Goal: Task Accomplishment & Management: Use online tool/utility

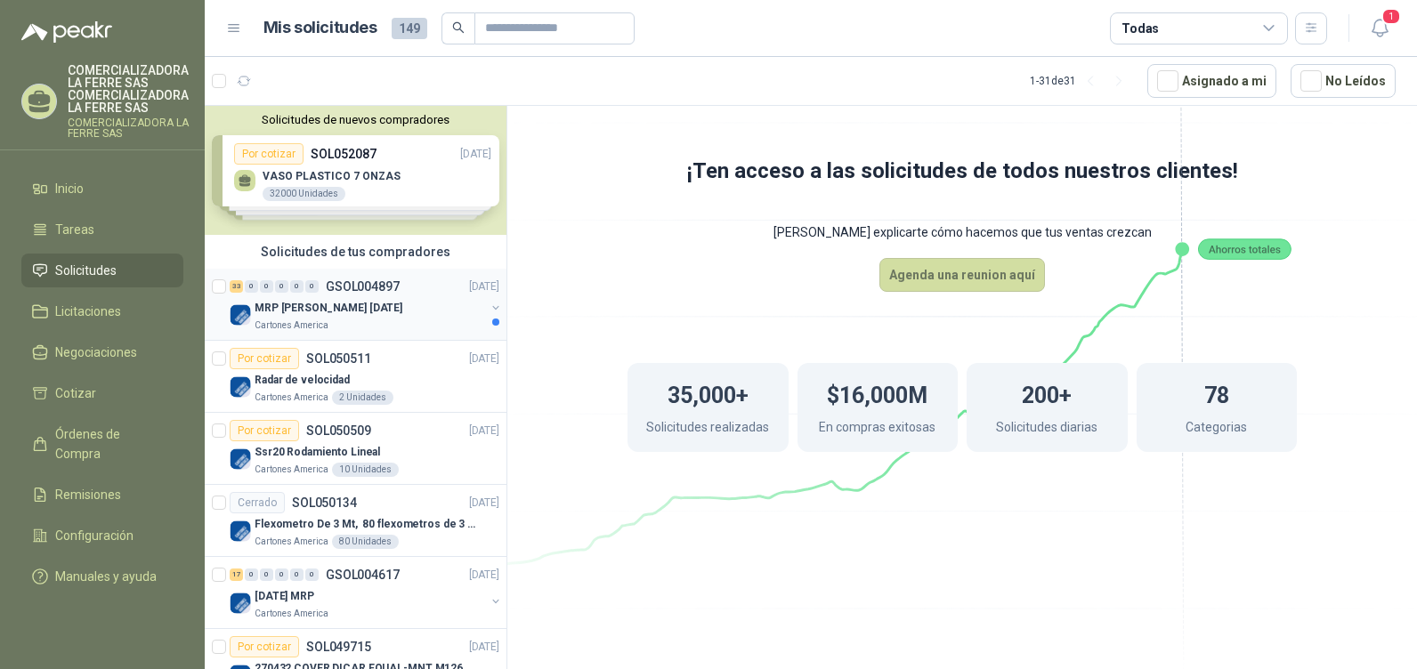
click at [353, 322] on div "Cartones America" at bounding box center [370, 326] width 231 height 14
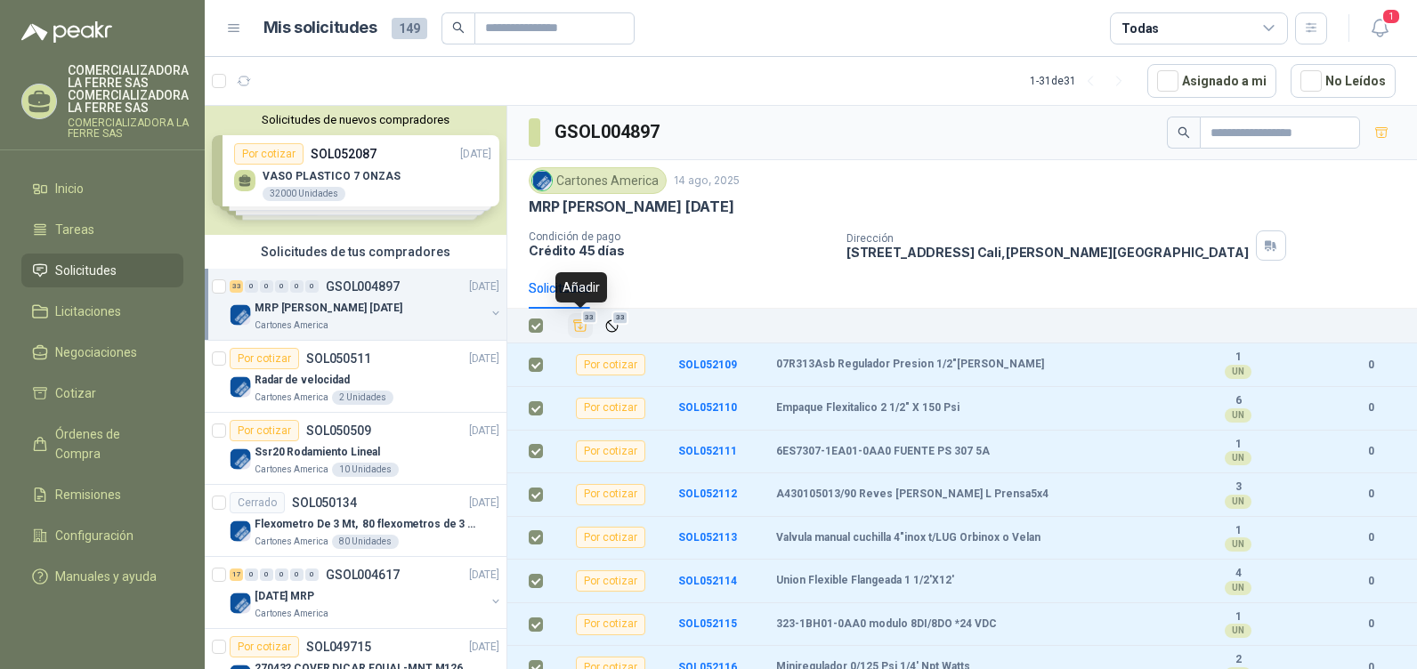
click at [575, 324] on icon "Añadir" at bounding box center [580, 326] width 13 height 12
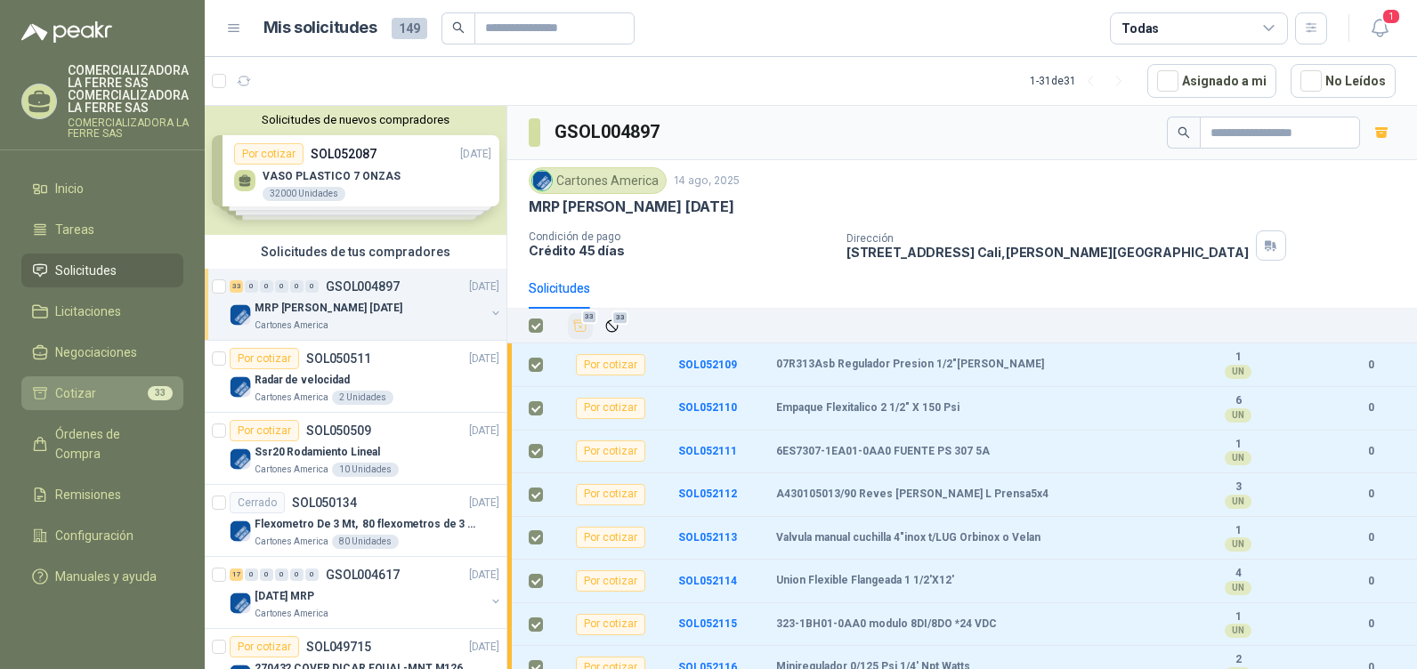
click at [85, 398] on span "Cotizar" at bounding box center [75, 394] width 41 height 20
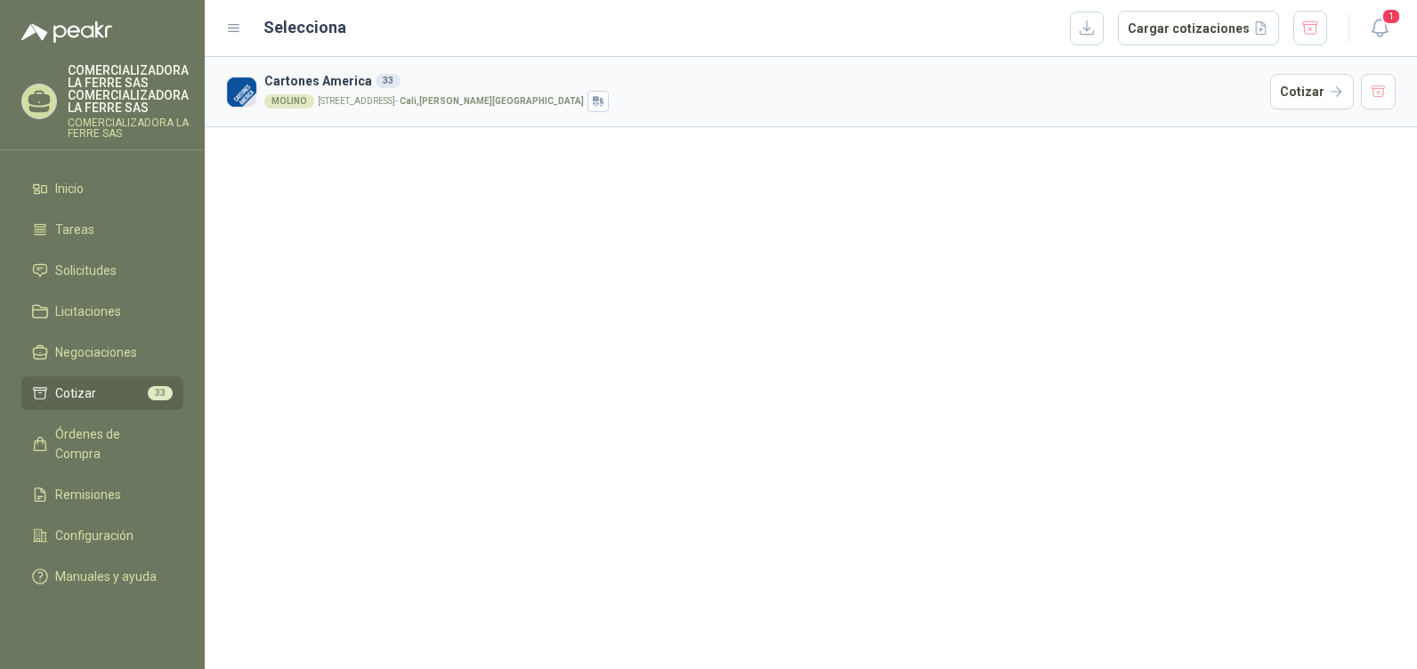
click at [1077, 27] on div "Selecciona Cargar cotizaciones" at bounding box center [796, 29] width 1065 height 36
click at [1095, 31] on button "button" at bounding box center [1087, 29] width 34 height 34
drag, startPoint x: 617, startPoint y: 48, endPoint x: 1382, endPoint y: 45, distance: 764.7
click at [708, 48] on header "Selecciona Cargar cotizaciones 1" at bounding box center [811, 28] width 1213 height 57
click at [1387, 30] on button "1" at bounding box center [1380, 28] width 32 height 32
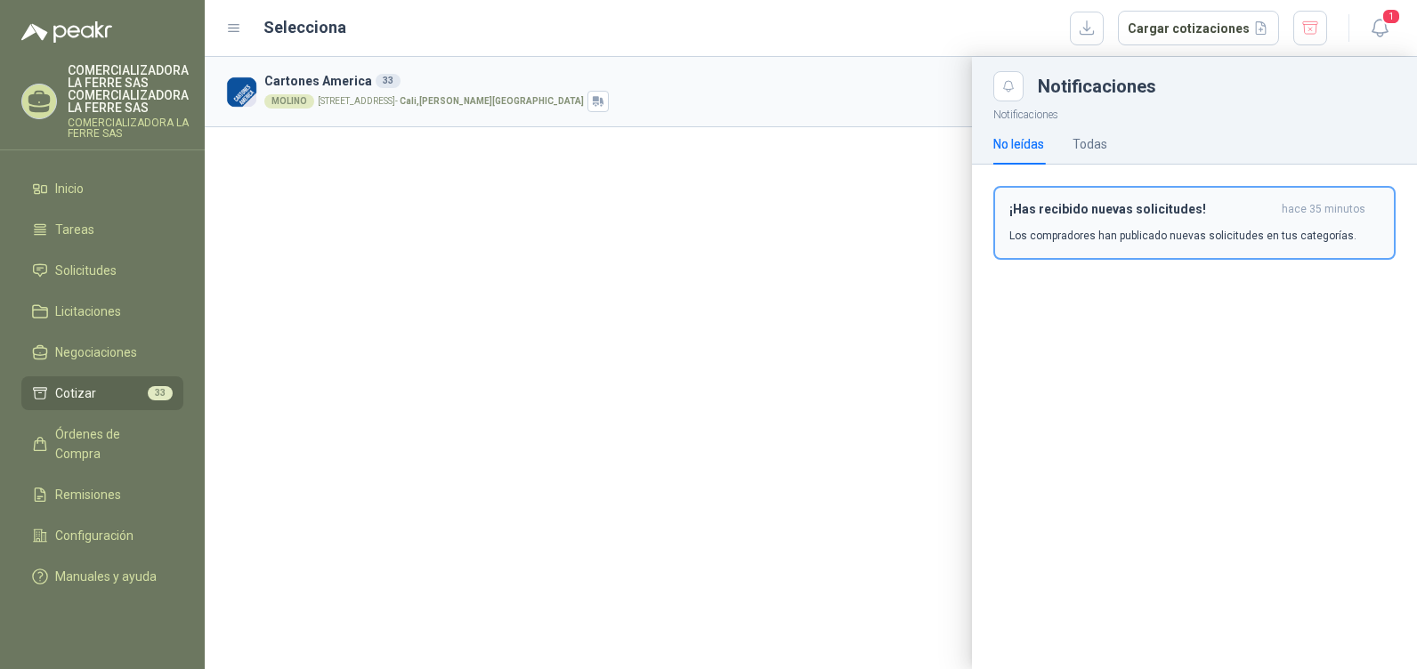
click at [1072, 231] on div "¡Has recibido nuevas solicitudes! hace 35 minutos Los compradores han publicado…" at bounding box center [1194, 230] width 445 height 131
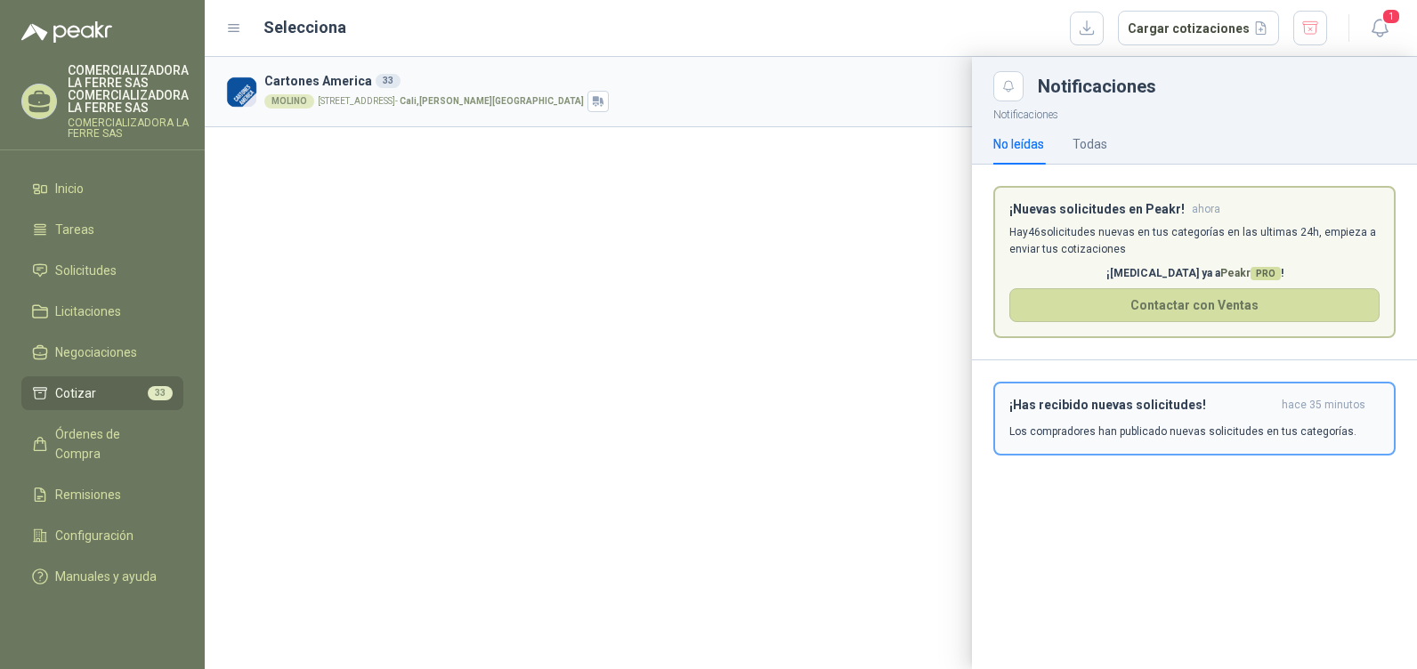
click at [1070, 403] on h3 "¡Has recibido nuevas solicitudes!" at bounding box center [1142, 405] width 265 height 15
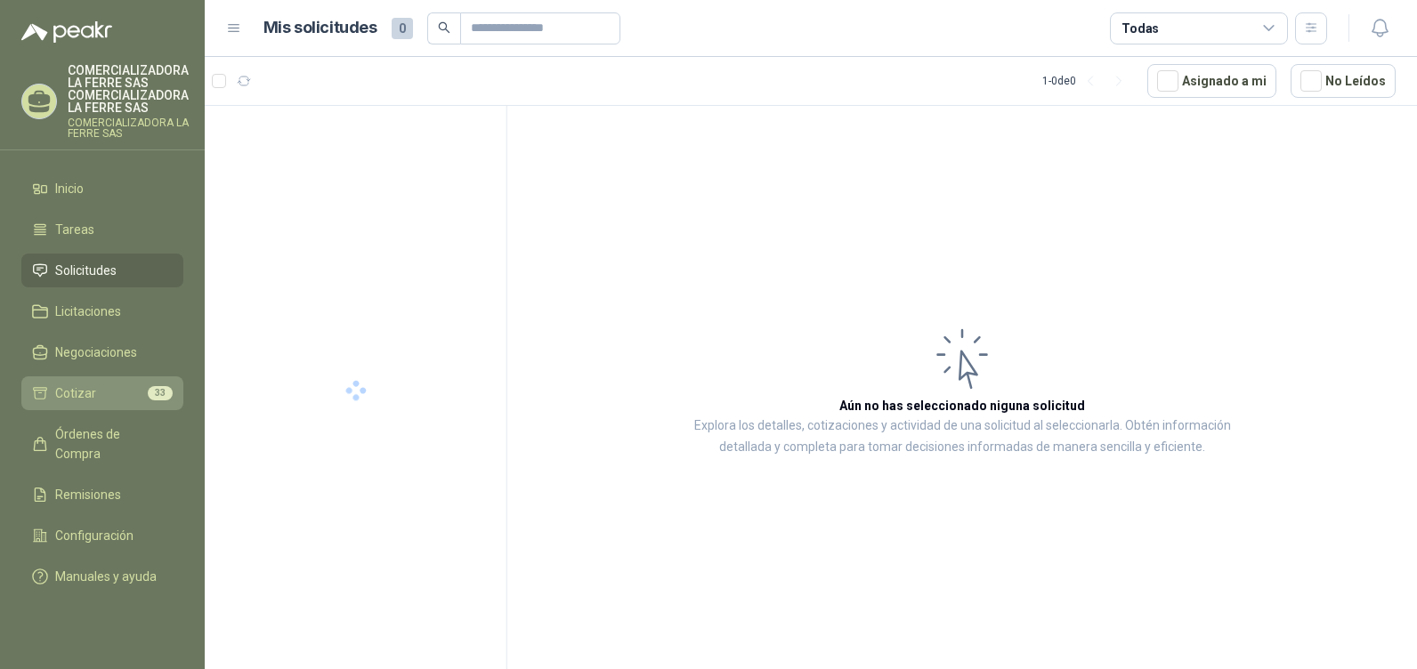
click at [149, 391] on span "33" at bounding box center [160, 393] width 25 height 14
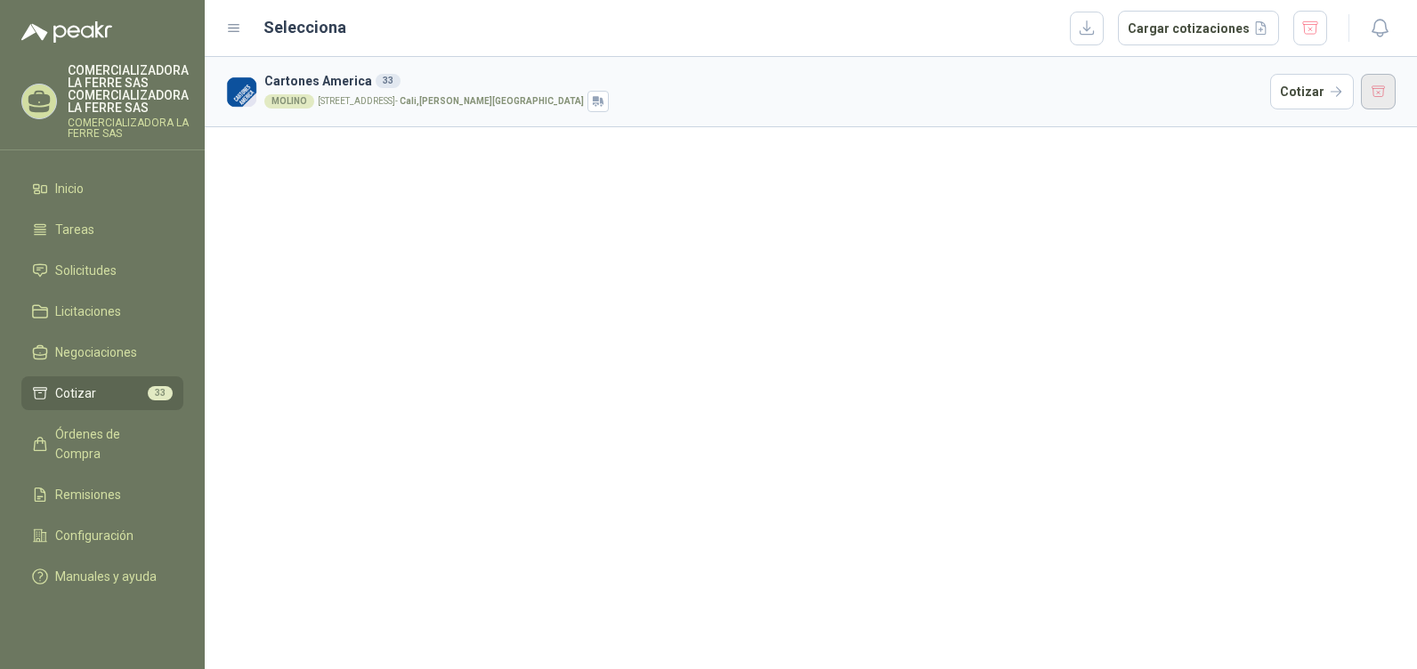
click at [1383, 91] on button "button" at bounding box center [1379, 92] width 36 height 36
